Goal: Find specific page/section: Find specific page/section

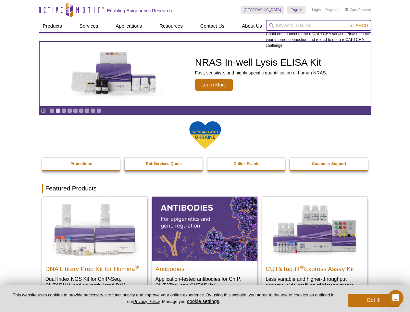
click at [319, 25] on input "search" at bounding box center [319, 25] width 106 height 11
click at [359, 25] on span "Search" at bounding box center [358, 25] width 19 height 5
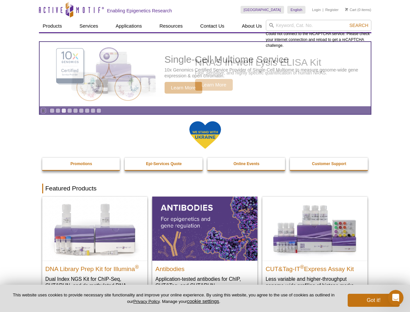
click at [43, 110] on icon "Pause" at bounding box center [43, 110] width 4 height 4
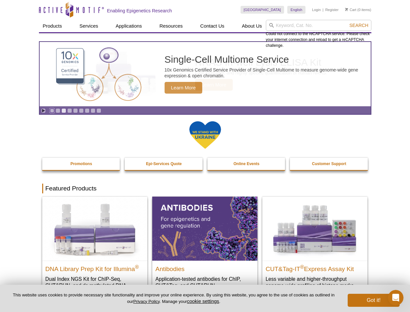
click at [52, 110] on link "Go to slide 1" at bounding box center [52, 110] width 5 height 5
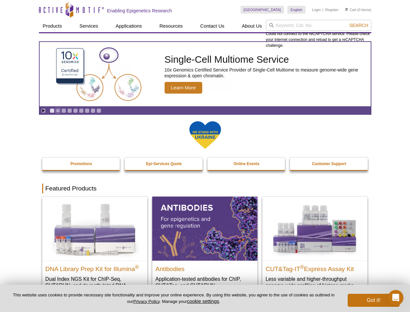
click at [58, 110] on link "Go to slide 2" at bounding box center [58, 110] width 5 height 5
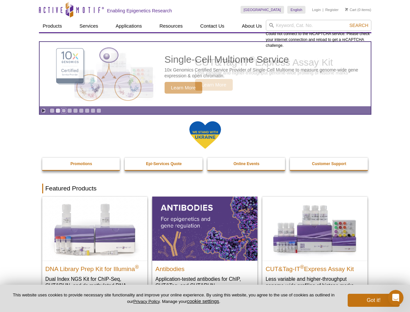
click at [64, 110] on link "Go to slide 3" at bounding box center [63, 110] width 5 height 5
click at [69, 110] on link "Go to slide 4" at bounding box center [69, 110] width 5 height 5
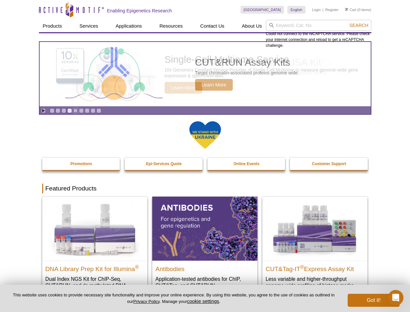
click at [75, 110] on link "Go to slide 5" at bounding box center [75, 110] width 5 height 5
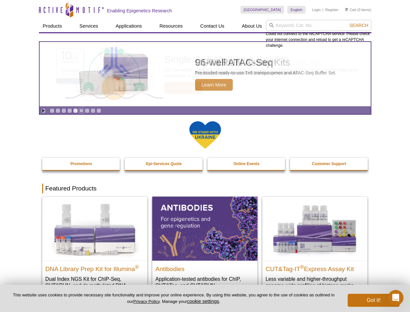
click at [81, 110] on link "Go to slide 6" at bounding box center [81, 110] width 5 height 5
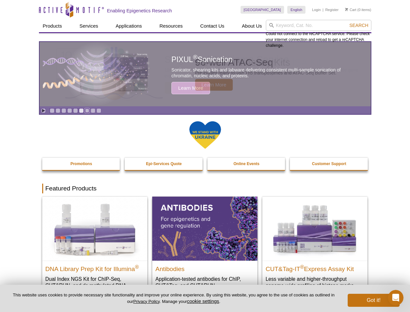
click at [87, 110] on link "Go to slide 7" at bounding box center [87, 110] width 5 height 5
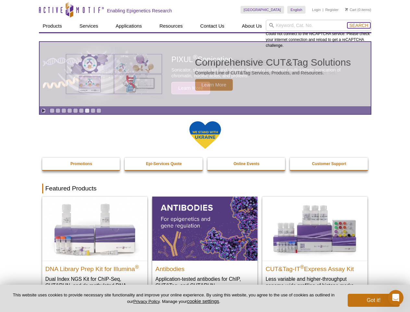
click at [359, 25] on span "Search" at bounding box center [358, 25] width 19 height 5
